Goal: Information Seeking & Learning: Learn about a topic

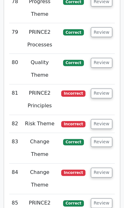
scroll to position [3350, 0]
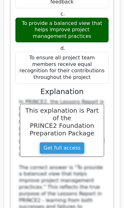
scroll to position [3877, 0]
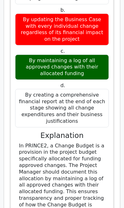
scroll to position [4422, 0]
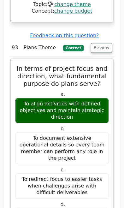
scroll to position [4847, 0]
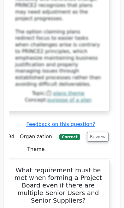
scroll to position [0, 3]
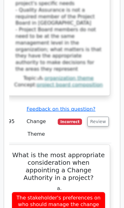
scroll to position [5736, 0]
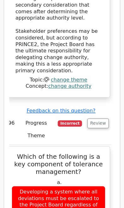
scroll to position [6230, 0]
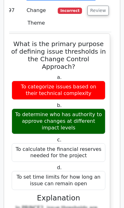
scroll to position [6939, 0]
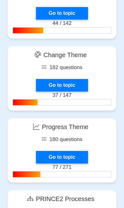
scroll to position [958, 0]
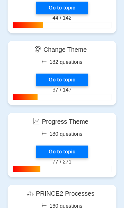
click at [72, 148] on link "Go to topic" at bounding box center [62, 151] width 52 height 13
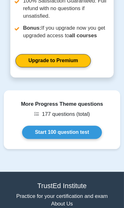
scroll to position [773, 0]
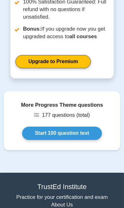
click at [81, 133] on link "Start 100 question test" at bounding box center [62, 132] width 80 height 13
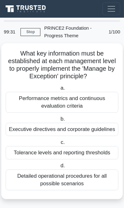
click at [87, 152] on div "Tolerance levels and reporting thresholds" at bounding box center [62, 152] width 112 height 13
click at [59, 144] on input "c. Tolerance levels and reporting thresholds" at bounding box center [59, 142] width 0 height 4
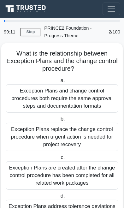
click at [80, 172] on div "Exception Plans are created after the change control procedure has been complet…" at bounding box center [62, 175] width 112 height 28
click at [59, 159] on input "c. Exception Plans are created after the change control procedure has been comp…" at bounding box center [59, 157] width 0 height 4
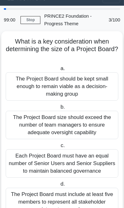
scroll to position [13, 0]
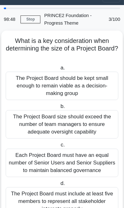
click at [94, 157] on div "Each Project Board must have an equal number of Senior Users and Senior Supplie…" at bounding box center [62, 162] width 112 height 28
click at [59, 147] on input "c. Each Project Board must have an equal number of Senior Users and Senior Supp…" at bounding box center [59, 145] width 0 height 4
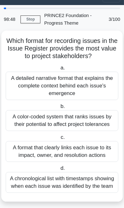
scroll to position [0, 0]
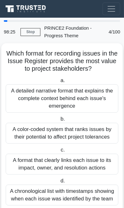
click at [94, 163] on div "A format that clearly links each issue to its impact, owner, and resolution act…" at bounding box center [62, 163] width 112 height 21
click at [59, 152] on input "c. A format that clearly links each issue to its impact, owner, and resolution …" at bounding box center [59, 150] width 0 height 4
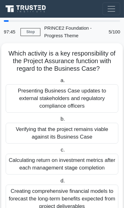
click at [29, 90] on div "Presenting Business Case updates to external stakeholders and regulatory compli…" at bounding box center [62, 98] width 112 height 28
click at [59, 83] on input "a. Presenting Business Case updates to external stakeholders and regulatory com…" at bounding box center [59, 80] width 0 height 4
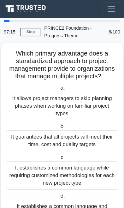
click at [103, 137] on div "It guarantees that all projects will meet their time, cost and quality targets" at bounding box center [62, 140] width 112 height 21
click at [59, 128] on input "b. It guarantees that all projects will meet their time, cost and quality targe…" at bounding box center [59, 126] width 0 height 4
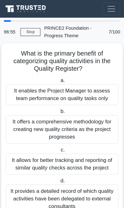
click at [82, 165] on div "It allows for better tracking and reporting of similar quality checks across th…" at bounding box center [62, 163] width 112 height 21
click at [59, 152] on input "c. It allows for better tracking and reporting of similar quality checks across…" at bounding box center [59, 150] width 0 height 4
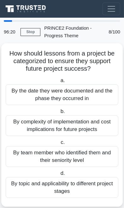
click at [78, 186] on div "By topic and applicability to different project stages" at bounding box center [62, 187] width 112 height 21
click at [59, 175] on input "d. By topic and applicability to different project stages" at bounding box center [59, 173] width 0 height 4
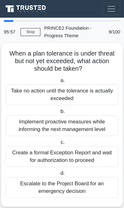
click at [85, 156] on div "Create a formal Exception Report and wait for authorization to proceed" at bounding box center [62, 156] width 112 height 21
click at [59, 144] on input "c. Create a formal Exception Report and wait for authorization to proceed" at bounding box center [59, 142] width 0 height 4
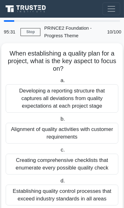
click at [78, 162] on div "Creating comprehensive checklists that enumerate every possible quality check" at bounding box center [62, 163] width 112 height 21
click at [59, 152] on input "c. Creating comprehensive checklists that enumerate every possible quality check" at bounding box center [59, 150] width 0 height 4
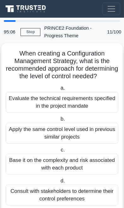
click at [112, 112] on div "Evaluate the technical requirements specified in the project mandate" at bounding box center [62, 102] width 112 height 21
click at [59, 90] on input "a. Evaluate the technical requirements specified in the project mandate" at bounding box center [59, 88] width 0 height 4
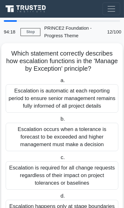
click at [94, 133] on div "Escalation occurs when a tolerance is forecast to be exceeded and higher manage…" at bounding box center [62, 137] width 112 height 28
click at [59, 121] on input "b. Escalation occurs when a tolerance is forecast to be exceeded and higher man…" at bounding box center [59, 119] width 0 height 4
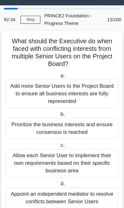
scroll to position [14, 0]
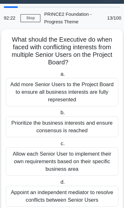
click at [81, 158] on div "Allow each Senior User to implement their own requirements based on their speci…" at bounding box center [62, 161] width 112 height 28
click at [59, 145] on input "c. Allow each Senior User to implement their own requirements based on their sp…" at bounding box center [59, 143] width 0 height 4
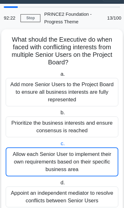
scroll to position [0, 0]
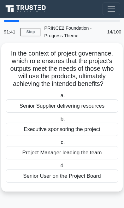
click at [77, 176] on div "Senior User on the Project Board" at bounding box center [62, 175] width 112 height 13
click at [59, 168] on input "d. Senior User on the Project Board" at bounding box center [59, 165] width 0 height 4
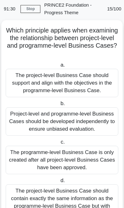
scroll to position [23, 0]
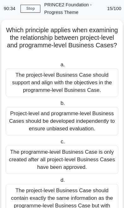
click at [101, 83] on div "The project-level Business Case should support and align with the objectives in…" at bounding box center [62, 82] width 112 height 28
click at [59, 67] on input "a. The project-level Business Case should support and align with the objectives…" at bounding box center [59, 65] width 0 height 4
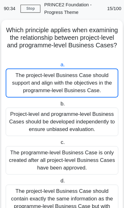
scroll to position [0, 0]
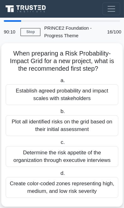
click at [85, 154] on div "Determine the risk appetite of the organization through executive interviews" at bounding box center [62, 156] width 112 height 21
click at [59, 144] on input "c. Determine the risk appetite of the organization through executive interviews" at bounding box center [59, 142] width 0 height 4
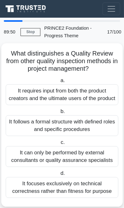
click at [82, 132] on div "It follows a formal structure with defined roles and specific procedures" at bounding box center [62, 125] width 112 height 21
click at [59, 113] on input "b. It follows a formal structure with defined roles and specific procedures" at bounding box center [59, 111] width 0 height 4
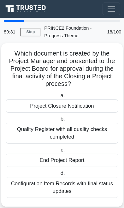
click at [78, 157] on div "End Project Report" at bounding box center [62, 159] width 112 height 13
click at [59, 152] on input "c. End Project Report" at bounding box center [59, 150] width 0 height 4
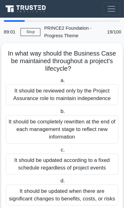
click at [86, 131] on div "It should be completely rewritten at the end of each management stage to reflec…" at bounding box center [62, 129] width 112 height 28
click at [59, 113] on input "b. It should be completely rewritten at the end of each management stage to ref…" at bounding box center [59, 111] width 0 height 4
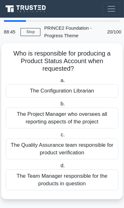
click at [104, 88] on div "The Configuration Librarian" at bounding box center [62, 90] width 112 height 13
click at [59, 83] on input "a. The Configuration Librarian" at bounding box center [59, 80] width 0 height 4
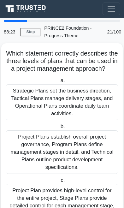
click at [74, 202] on div "Project Plan provides high-level control for the entire project, Stage Plans pr…" at bounding box center [62, 205] width 112 height 43
click at [59, 182] on input "c. Project Plan provides high-level control for the entire project, Stage Plans…" at bounding box center [59, 180] width 0 height 4
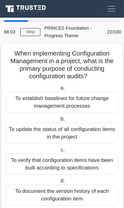
click at [88, 133] on div "To update the status of all configuration items in the project" at bounding box center [62, 133] width 112 height 21
click at [59, 121] on input "b. To update the status of all configuration items in the project" at bounding box center [59, 119] width 0 height 4
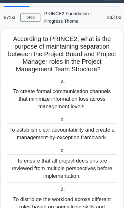
scroll to position [14, 0]
click at [87, 130] on div "To establish clear accountability and create a management-by-exception framewor…" at bounding box center [62, 133] width 112 height 21
click at [59, 122] on input "b. To establish clear accountability and create a management-by-exception frame…" at bounding box center [59, 119] width 0 height 4
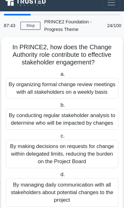
scroll to position [0, 0]
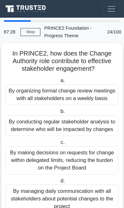
click at [100, 98] on div "By organizing formal change review meetings with all stakeholders on a weekly b…" at bounding box center [62, 94] width 112 height 21
click at [59, 83] on input "a. By organizing formal change review meetings with all stakeholders on a weekl…" at bounding box center [59, 80] width 0 height 4
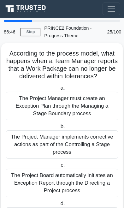
click at [89, 104] on div "The Project Manager must create an Exception Plan through the Managing a Stage …" at bounding box center [62, 106] width 112 height 28
click at [59, 90] on input "a. The Project Manager must create an Exception Plan through the Managing a Sta…" at bounding box center [59, 88] width 0 height 4
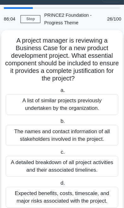
scroll to position [14, 0]
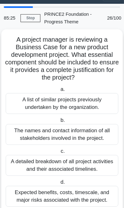
click at [71, 196] on div "Expected benefits, costs, timescale, and major risks associated with the projec…" at bounding box center [62, 195] width 112 height 21
click at [59, 184] on input "d. Expected benefits, costs, timescale, and major risks associated with the pro…" at bounding box center [59, 182] width 0 height 4
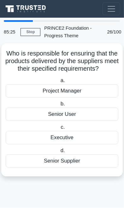
scroll to position [0, 0]
click at [73, 164] on div "Senior Supplier" at bounding box center [62, 160] width 112 height 13
click at [59, 152] on input "d. Senior Supplier" at bounding box center [59, 150] width 0 height 4
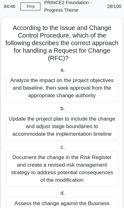
scroll to position [31, 0]
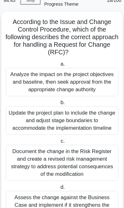
click at [95, 137] on label "c. Document the change in the Risk Register and create a revised risk managemen…" at bounding box center [62, 158] width 112 height 43
click at [59, 139] on input "c. Document the change in the Risk Register and create a revised risk managemen…" at bounding box center [59, 141] width 0 height 4
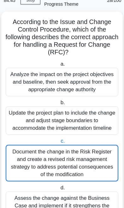
scroll to position [0, 0]
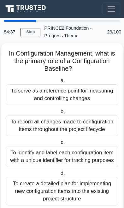
click at [102, 93] on div "To serve as a reference point for measuring and controlling changes" at bounding box center [62, 94] width 112 height 21
click at [59, 83] on input "a. To serve as a reference point for measuring and controlling changes" at bounding box center [59, 80] width 0 height 4
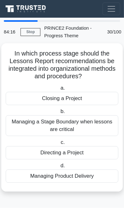
click at [91, 97] on div "Closing a Project" at bounding box center [62, 98] width 112 height 13
click at [59, 90] on input "a. Closing a Project" at bounding box center [59, 88] width 0 height 4
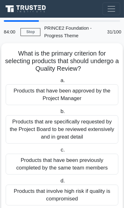
click at [89, 94] on div "Products that have been approved by the Project Manager" at bounding box center [62, 94] width 112 height 21
click at [59, 83] on input "a. Products that have been approved by the Project Manager" at bounding box center [59, 80] width 0 height 4
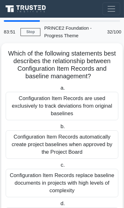
click at [87, 103] on div "Configuration Item Records are used exclusively to track deviations from origin…" at bounding box center [62, 106] width 112 height 28
click at [59, 90] on input "a. Configuration Item Records are used exclusively to track deviations from ori…" at bounding box center [59, 88] width 0 height 4
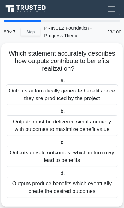
click at [90, 96] on div "Outputs automatically generate benefits once they are produced by the project" at bounding box center [62, 94] width 112 height 21
click at [59, 83] on input "a. Outputs automatically generate benefits once they are produced by the project" at bounding box center [59, 80] width 0 height 4
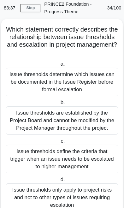
scroll to position [24, 0]
click at [105, 80] on div "Issue thresholds determine which issues can be documented in the Issue Register…" at bounding box center [62, 82] width 112 height 28
click at [59, 66] on input "a. Issue thresholds determine which issues can be documented in the Issue Regis…" at bounding box center [59, 64] width 0 height 4
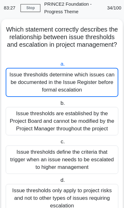
scroll to position [0, 0]
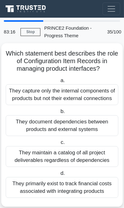
click at [95, 93] on div "They capture only the internal components of products but not their external co…" at bounding box center [62, 94] width 112 height 21
click at [59, 83] on input "a. They capture only the internal components of products but not their external…" at bounding box center [59, 80] width 0 height 4
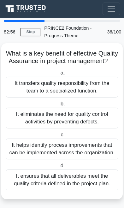
click at [79, 175] on div "It ensures that all deliverables meet the quality criteria defined in the proje…" at bounding box center [62, 179] width 112 height 21
click at [59, 168] on input "d. It ensures that all deliverables meet the quality criteria defined in the pr…" at bounding box center [59, 165] width 0 height 4
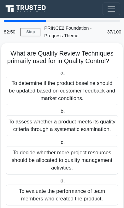
click at [93, 130] on div "To assess whether a product meets its quality criteria through a systematic exa…" at bounding box center [62, 125] width 112 height 21
click at [59, 113] on input "b. To assess whether a product meets its quality criteria through a systematic …" at bounding box center [59, 111] width 0 height 4
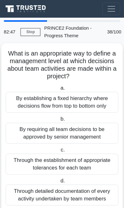
click at [96, 103] on div "By establishing a fixed hierarchy where decisions flow from top to bottom only" at bounding box center [62, 102] width 112 height 21
click at [59, 90] on input "a. By establishing a fixed hierarchy where decisions flow from top to bottom on…" at bounding box center [59, 88] width 0 height 4
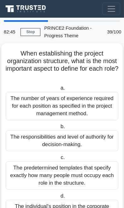
click at [91, 107] on div "The number of years of experience required for each position as specified in th…" at bounding box center [62, 106] width 112 height 28
click at [59, 90] on input "a. The number of years of experience required for each position as specified in…" at bounding box center [59, 88] width 0 height 4
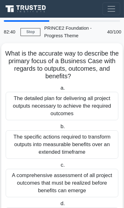
click at [88, 100] on div "The detailed plan for delivering all project outputs necessary to achieve the r…" at bounding box center [62, 106] width 112 height 28
click at [59, 90] on input "a. The detailed plan for delivering all project outputs necessary to achieve th…" at bounding box center [59, 88] width 0 height 4
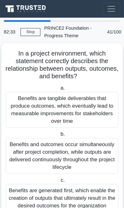
click at [85, 106] on div "Benefits are tangible deliverables that produce outcomes, which eventually lead…" at bounding box center [62, 110] width 112 height 36
click at [59, 90] on input "a. Benefits are tangible deliverables that produce outcomes, which eventually l…" at bounding box center [59, 88] width 0 height 4
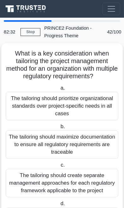
click at [84, 106] on div "The tailoring should prioritize organizational standards over project-specific …" at bounding box center [62, 106] width 112 height 28
click at [59, 90] on input "a. The tailoring should prioritize organizational standards over project-specif…" at bounding box center [59, 88] width 0 height 4
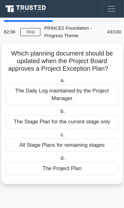
click at [98, 89] on div "The Daily Log maintained by the Project Manager" at bounding box center [62, 94] width 112 height 21
click at [59, 83] on input "a. The Daily Log maintained by the Project Manager" at bounding box center [59, 80] width 0 height 4
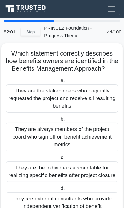
click at [90, 94] on div "They are the stakeholders who originally requested the project and receive all …" at bounding box center [62, 98] width 112 height 28
click at [59, 83] on input "a. They are the stakeholders who originally requested the project and receive a…" at bounding box center [59, 80] width 0 height 4
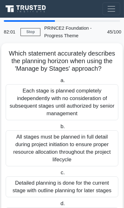
click at [83, 99] on div "Each stage is planned completely independently with no consideration of subsequ…" at bounding box center [62, 102] width 112 height 36
click at [59, 83] on input "a. Each stage is planned completely independently with no consideration of subs…" at bounding box center [59, 80] width 0 height 4
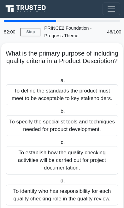
click at [84, 98] on div "To define the standards the product must meet to be acceptable to key stakehold…" at bounding box center [62, 94] width 112 height 21
click at [59, 83] on input "a. To define the standards the product must meet to be acceptable to key stakeh…" at bounding box center [59, 80] width 0 height 4
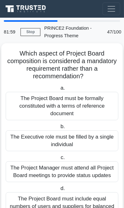
click at [78, 101] on div "The Project Board must be formally constituted with a terms of reference docume…" at bounding box center [62, 106] width 112 height 28
click at [59, 90] on input "a. The Project Board must be formally constituted with a terms of reference doc…" at bounding box center [59, 88] width 0 height 4
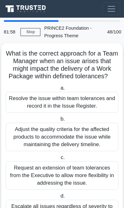
click at [76, 102] on div "Resolve the issue within team tolerances and record it in the Issue Register." at bounding box center [62, 102] width 112 height 21
click at [59, 90] on input "a. Resolve the issue within team tolerances and record it in the Issue Register." at bounding box center [59, 88] width 0 height 4
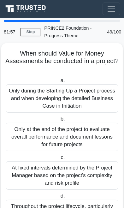
click at [80, 99] on div "Only during the Starting Up a Project process and when developing the detailed …" at bounding box center [62, 98] width 112 height 28
click at [59, 83] on input "a. Only during the Starting Up a Project process and when developing the detail…" at bounding box center [59, 80] width 0 height 4
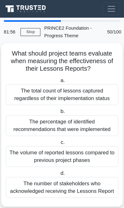
click at [79, 99] on div "The total count of lessons captured regardless of their implementation status" at bounding box center [62, 94] width 112 height 21
click at [59, 83] on input "a. The total count of lessons captured regardless of their implementation status" at bounding box center [59, 80] width 0 height 4
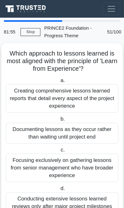
click at [83, 96] on div "Creating comprehensive lessons learned reports that detail every aspect of the …" at bounding box center [62, 98] width 112 height 28
click at [59, 83] on input "a. Creating comprehensive lessons learned reports that detail every aspect of t…" at bounding box center [59, 80] width 0 height 4
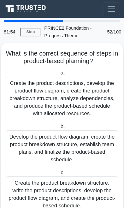
click at [82, 97] on div "Create the product descriptions, develop the product flow diagram, create the p…" at bounding box center [62, 98] width 112 height 43
click at [59, 75] on input "a. Create the product descriptions, develop the product flow diagram, create th…" at bounding box center [59, 73] width 0 height 4
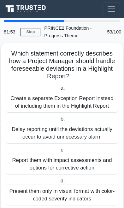
click at [79, 98] on div "Create a separate Exception Report instead of including them in the Highlight R…" at bounding box center [62, 102] width 112 height 21
click at [59, 90] on input "a. Create a separate Exception Report instead of including them in the Highligh…" at bounding box center [59, 88] width 0 height 4
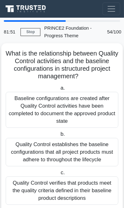
click at [81, 97] on div "Baseline configurations are created after Quality Control activities have been …" at bounding box center [62, 110] width 112 height 36
click at [59, 90] on input "a. Baseline configurations are created after Quality Control activities have be…" at bounding box center [59, 88] width 0 height 4
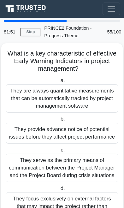
click at [82, 98] on div "They are always quantitative measurements that can be automatically tracked by …" at bounding box center [62, 98] width 112 height 28
click at [59, 83] on input "a. They are always quantitative measurements that can be automatically tracked …" at bounding box center [59, 80] width 0 height 4
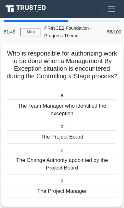
click at [74, 106] on div "The Team Manager who identified the exception" at bounding box center [62, 109] width 112 height 21
click at [59, 98] on input "a. The Team Manager who identified the exception" at bounding box center [59, 96] width 0 height 4
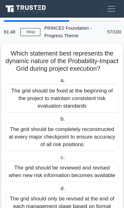
click at [75, 103] on div "The grid should be fixed at the beginning of the project to maintain consistent…" at bounding box center [62, 98] width 112 height 28
click at [59, 83] on input "a. The grid should be fixed at the beginning of the project to maintain consist…" at bounding box center [59, 80] width 0 height 4
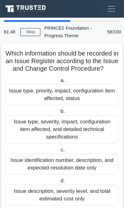
click at [78, 101] on div "Issue type, priority, impact, configuration item affected, status" at bounding box center [62, 94] width 112 height 21
click at [59, 83] on input "a. Issue type, priority, impact, configuration item affected, status" at bounding box center [59, 80] width 0 height 4
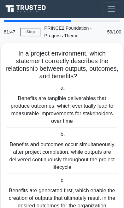
click at [75, 103] on div "Benefits are tangible deliverables that produce outcomes, which eventually lead…" at bounding box center [62, 110] width 112 height 36
click at [59, 90] on input "a. Benefits are tangible deliverables that produce outcomes, which eventually l…" at bounding box center [59, 88] width 0 height 4
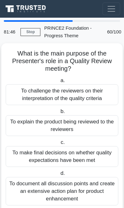
click at [82, 99] on div "To challenge the reviewers on their interpretation of the quality criteria" at bounding box center [62, 94] width 112 height 21
click at [59, 83] on input "a. To challenge the reviewers on their interpretation of the quality criteria" at bounding box center [59, 80] width 0 height 4
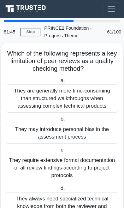
click at [79, 100] on div "They are generally more time-consuming than structured walkthroughs when assess…" at bounding box center [62, 98] width 112 height 28
click at [59, 83] on input "a. They are generally more time-consuming than structured walkthroughs when ass…" at bounding box center [59, 80] width 0 height 4
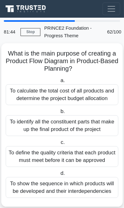
click at [80, 99] on div "To calculate the total cost of all products and determine the project budget al…" at bounding box center [62, 94] width 112 height 21
click at [59, 83] on input "a. To calculate the total cost of all products and determine the project budget…" at bounding box center [59, 80] width 0 height 4
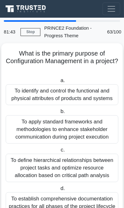
click at [81, 99] on div "To identify and control the functional and physical attributes of products and …" at bounding box center [62, 94] width 112 height 21
click at [59, 83] on input "a. To identify and control the functional and physical attributes of products a…" at bounding box center [59, 80] width 0 height 4
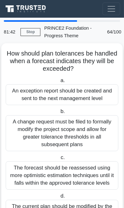
click at [83, 99] on div "An exception report should be created and sent to the next management level" at bounding box center [62, 94] width 112 height 21
click at [59, 83] on input "a. An exception report should be created and sent to the next management level" at bounding box center [59, 80] width 0 height 4
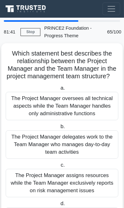
click at [81, 98] on div "The Project Manager oversees all technical aspects while the Team Manager handl…" at bounding box center [62, 106] width 112 height 28
click at [59, 90] on input "a. The Project Manager oversees all technical aspects while the Team Manager ha…" at bounding box center [59, 88] width 0 height 4
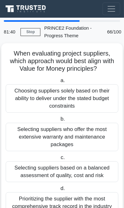
click at [85, 96] on div "Choosing suppliers solely based on their ability to deliver under the stated bu…" at bounding box center [62, 98] width 112 height 28
click at [59, 83] on input "a. Choosing suppliers solely based on their ability to deliver under the stated…" at bounding box center [59, 80] width 0 height 4
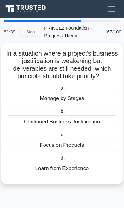
click at [82, 99] on div "Manage by Stages" at bounding box center [62, 98] width 112 height 13
click at [59, 90] on input "a. Manage by Stages" at bounding box center [59, 88] width 0 height 4
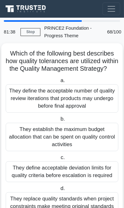
click at [76, 102] on div "They define the acceptable number of quality review iterations that products ma…" at bounding box center [62, 98] width 112 height 28
click at [59, 83] on input "a. They define the acceptable number of quality review iterations that products…" at bounding box center [59, 80] width 0 height 4
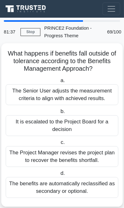
click at [82, 102] on div "The Senior User adjusts the measurement criteria to align with achieved results." at bounding box center [62, 94] width 112 height 21
click at [59, 83] on input "a. The Senior User adjusts the measurement criteria to align with achieved resu…" at bounding box center [59, 80] width 0 height 4
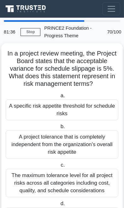
click at [71, 106] on div "A specific risk appetite threshold for schedule risks" at bounding box center [62, 109] width 112 height 21
click at [59, 98] on input "a. A specific risk appetite threshold for schedule risks" at bounding box center [59, 96] width 0 height 4
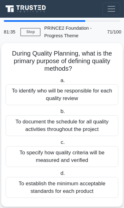
click at [82, 97] on div "To identify who will be responsible for each quality review" at bounding box center [62, 94] width 112 height 21
click at [59, 83] on input "a. To identify who will be responsible for each quality review" at bounding box center [59, 80] width 0 height 4
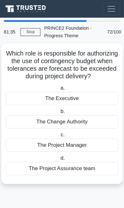
click at [77, 99] on div "The Executive" at bounding box center [62, 98] width 112 height 13
click at [59, 90] on input "a. The Executive" at bounding box center [59, 88] width 0 height 4
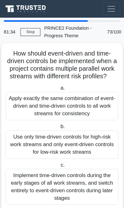
click at [76, 101] on div "Apply exactly the same combination of event-driven and time-driven controls to …" at bounding box center [62, 106] width 112 height 28
click at [59, 90] on input "a. Apply exactly the same combination of event-driven and time-driven controls …" at bounding box center [59, 88] width 0 height 4
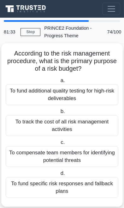
click at [73, 102] on div "To fund additional quality testing for high-risk deliverables" at bounding box center [62, 94] width 112 height 21
click at [59, 83] on input "a. To fund additional quality testing for high-risk deliverables" at bounding box center [59, 80] width 0 height 4
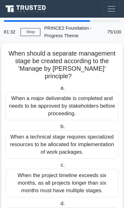
click at [73, 102] on div "When a major deliverable is completed and needs to be approved by stakeholders …" at bounding box center [62, 106] width 112 height 28
click at [59, 90] on input "a. When a major deliverable is completed and needs to be approved by stakeholde…" at bounding box center [59, 88] width 0 height 4
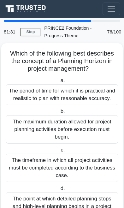
click at [77, 100] on div "The period of time for which it is practical and realistic to plan with reasona…" at bounding box center [62, 94] width 112 height 21
click at [59, 83] on input "a. The period of time for which it is practical and realistic to plan with reas…" at bounding box center [59, 80] width 0 height 4
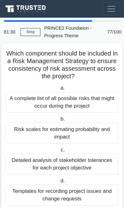
click at [77, 98] on div "A complete list of all possible risks that might occur during the project" at bounding box center [62, 102] width 112 height 21
click at [59, 90] on input "a. A complete list of all possible risks that might occur during the project" at bounding box center [59, 88] width 0 height 4
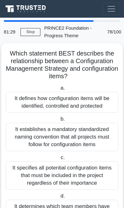
click at [74, 100] on div "It defines how configuration items will be identified, controlled and protected" at bounding box center [62, 102] width 112 height 21
click at [59, 90] on input "a. It defines how configuration items will be identified, controlled and protec…" at bounding box center [59, 88] width 0 height 4
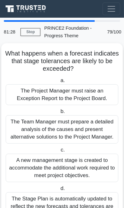
click at [75, 99] on div "The Project Manager must raise an Exception Report to the Project Board." at bounding box center [62, 94] width 112 height 21
click at [59, 83] on input "a. The Project Manager must raise an Exception Report to the Project Board." at bounding box center [59, 80] width 0 height 4
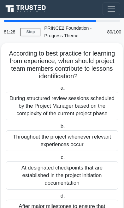
click at [75, 99] on div "During structured review sessions scheduled by the Project Manager based on the…" at bounding box center [62, 106] width 112 height 28
click at [59, 90] on input "a. During structured review sessions scheduled by the Project Manager based on …" at bounding box center [59, 88] width 0 height 4
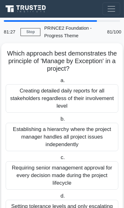
click at [77, 98] on div "Creating detailed daily reports for all stakeholders regardless of their involv…" at bounding box center [62, 98] width 112 height 28
click at [59, 83] on input "a. Creating detailed daily reports for all stakeholders regardless of their inv…" at bounding box center [59, 80] width 0 height 4
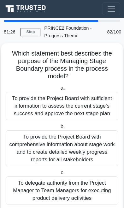
click at [72, 101] on div "To provide the Project Board with sufficient information to assess the current …" at bounding box center [62, 106] width 112 height 28
click at [59, 90] on input "a. To provide the Project Board with sufficient information to assess the curre…" at bounding box center [59, 88] width 0 height 4
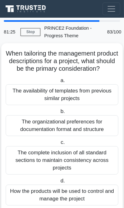
click at [74, 100] on div "The availability of templates from previous similar projects" at bounding box center [62, 94] width 112 height 21
click at [59, 83] on input "a. The availability of templates from previous similar projects" at bounding box center [59, 80] width 0 height 4
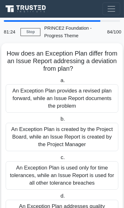
click at [75, 100] on div "An Exception Plan provides a revised plan forward, while an Issue Report docume…" at bounding box center [62, 98] width 112 height 28
click at [59, 83] on input "a. An Exception Plan provides a revised plan forward, while an Issue Report doc…" at bounding box center [59, 80] width 0 height 4
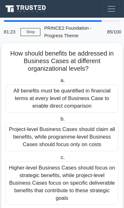
click at [78, 96] on div "All benefits must be quantified in financial terms at every level of Business C…" at bounding box center [62, 98] width 112 height 28
click at [59, 83] on input "a. All benefits must be quantified in financial terms at every level of Busines…" at bounding box center [59, 80] width 0 height 4
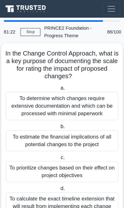
click at [79, 96] on div "To determine which changes require extensive documentation and which can be pro…" at bounding box center [62, 106] width 112 height 28
click at [59, 90] on input "a. To determine which changes require extensive documentation and which can be …" at bounding box center [59, 88] width 0 height 4
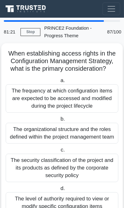
click at [79, 96] on div "The frequency at which configuration items are expected to be accessed and modi…" at bounding box center [62, 98] width 112 height 28
click at [59, 83] on input "a. The frequency at which configuration items are expected to be accessed and m…" at bounding box center [59, 80] width 0 height 4
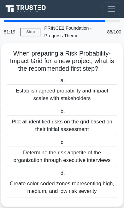
click at [78, 99] on div "Establish agreed probability and impact scales with stakeholders" at bounding box center [62, 94] width 112 height 21
click at [59, 83] on input "a. Establish agreed probability and impact scales with stakeholders" at bounding box center [59, 80] width 0 height 4
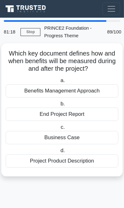
click at [77, 100] on label "b. End Project Report" at bounding box center [62, 110] width 112 height 21
click at [59, 102] on input "b. End Project Report" at bounding box center [59, 104] width 0 height 4
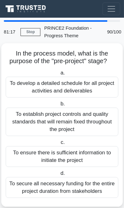
click at [76, 100] on label "b. To establish project controls and quality standards that will remain fixed t…" at bounding box center [62, 118] width 112 height 36
click at [59, 102] on input "b. To establish project controls and quality standards that will remain fixed t…" at bounding box center [59, 104] width 0 height 4
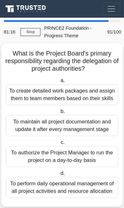
click at [78, 98] on div "To create detailed work packages and assign them to team members based on their…" at bounding box center [62, 94] width 112 height 21
click at [59, 83] on input "a. To create detailed work packages and assign them to team members based on th…" at bounding box center [59, 80] width 0 height 4
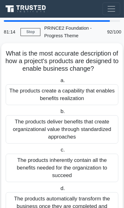
click at [66, 105] on div "The products create a capability that enables benefits realization" at bounding box center [62, 94] width 112 height 21
click at [59, 83] on input "a. The products create a capability that enables benefits realization" at bounding box center [59, 80] width 0 height 4
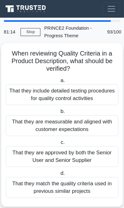
click at [70, 101] on div "That they include detailed testing procedures for quality control activities" at bounding box center [62, 94] width 112 height 21
click at [59, 83] on input "a. That they include detailed testing procedures for quality control activities" at bounding box center [59, 80] width 0 height 4
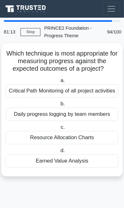
click at [79, 95] on div "Critical Path Monitoring of all project activities" at bounding box center [62, 90] width 112 height 13
click at [59, 83] on input "a. Critical Path Monitoring of all project activities" at bounding box center [59, 80] width 0 height 4
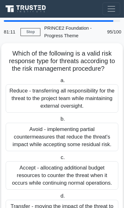
click at [75, 98] on div "Reduce - transferring all responsibility for the threat to the project team whi…" at bounding box center [62, 98] width 112 height 28
click at [59, 83] on input "a. Reduce - transferring all responsibility for the threat to the project team …" at bounding box center [59, 80] width 0 height 4
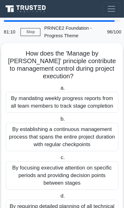
click at [77, 95] on div "By mandating weekly progress reports from all team members to track stage compl…" at bounding box center [62, 102] width 112 height 21
click at [59, 90] on input "a. By mandating weekly progress reports from all team members to track stage co…" at bounding box center [59, 88] width 0 height 4
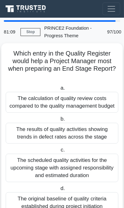
click at [72, 99] on div "The calculation of quality review costs compared to the quality management budg…" at bounding box center [62, 102] width 112 height 21
click at [59, 90] on input "a. The calculation of quality review costs compared to the quality management b…" at bounding box center [59, 88] width 0 height 4
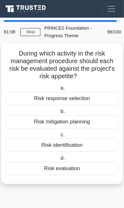
click at [77, 96] on div "Risk response selection" at bounding box center [62, 98] width 112 height 13
click at [59, 90] on input "a. Risk response selection" at bounding box center [59, 88] width 0 height 4
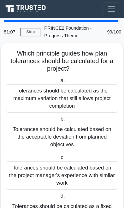
click at [78, 95] on div "Tolerances should be calculated as the maximum variation that still allows proj…" at bounding box center [62, 98] width 112 height 28
click at [59, 83] on input "a. Tolerances should be calculated as the maximum variation that still allows p…" at bounding box center [59, 80] width 0 height 4
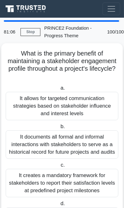
click at [71, 99] on div "It allows for targeted communication strategies based on stakeholder influence …" at bounding box center [62, 106] width 112 height 28
click at [59, 90] on input "a. It allows for targeted communication strategies based on stakeholder influen…" at bounding box center [59, 88] width 0 height 4
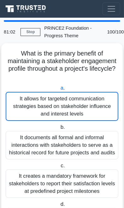
click at [29, 32] on link "Stop" at bounding box center [30, 32] width 20 height 8
click at [33, 31] on link "Stop" at bounding box center [30, 32] width 20 height 8
click at [28, 32] on link "Stop" at bounding box center [30, 32] width 20 height 8
click at [27, 31] on link "Stop" at bounding box center [30, 32] width 20 height 8
click at [33, 29] on link "Stop" at bounding box center [30, 32] width 20 height 8
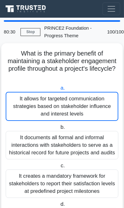
click at [28, 31] on link "Stop" at bounding box center [30, 32] width 20 height 8
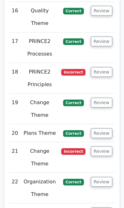
scroll to position [1844, 0]
